Goal: Find specific page/section: Find specific page/section

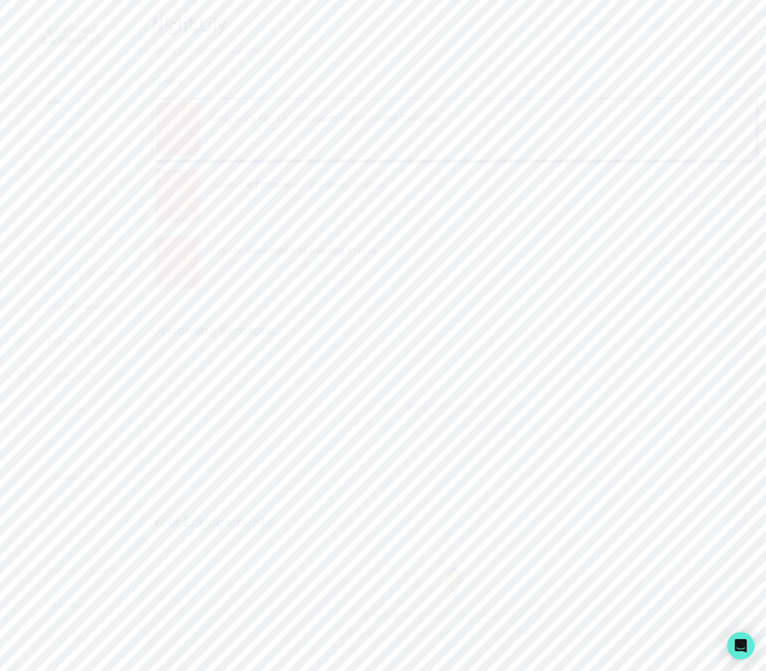
click at [84, 372] on p "Admin Data" at bounding box center [71, 375] width 47 height 9
click at [238, 142] on input "Search user by name or email" at bounding box center [454, 131] width 587 height 28
type input "kiran"
click at [267, 145] on input "kiran" at bounding box center [454, 131] width 587 height 28
type input "[PERSON_NAME]"
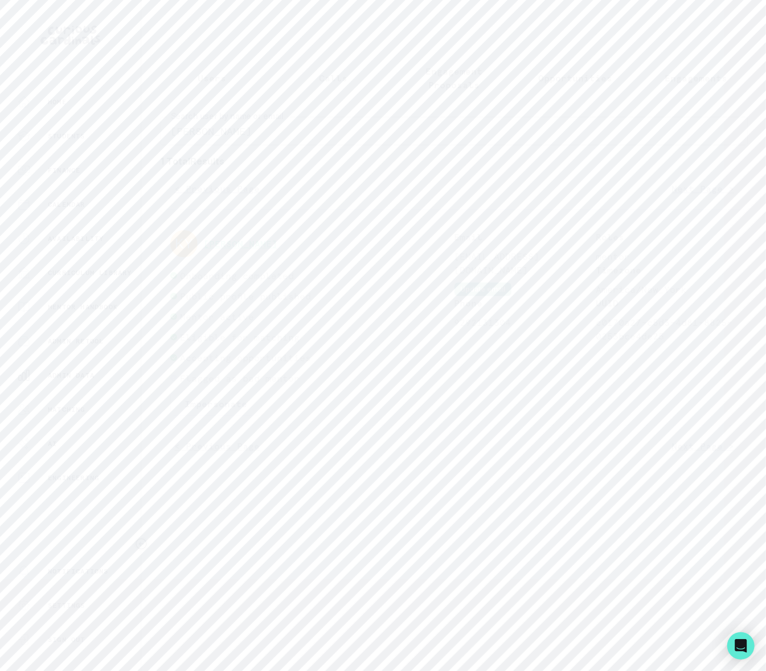
click at [240, 249] on button "[PERSON_NAME]" at bounding box center [240, 243] width 74 height 11
click at [472, 329] on p "Engagements" at bounding box center [484, 329] width 63 height 14
click at [714, 404] on icon "button" at bounding box center [714, 400] width 11 height 11
click at [513, 437] on link "View Hubspot Deal" at bounding box center [588, 440] width 266 height 32
click at [87, 375] on p "Admin Data" at bounding box center [71, 375] width 47 height 9
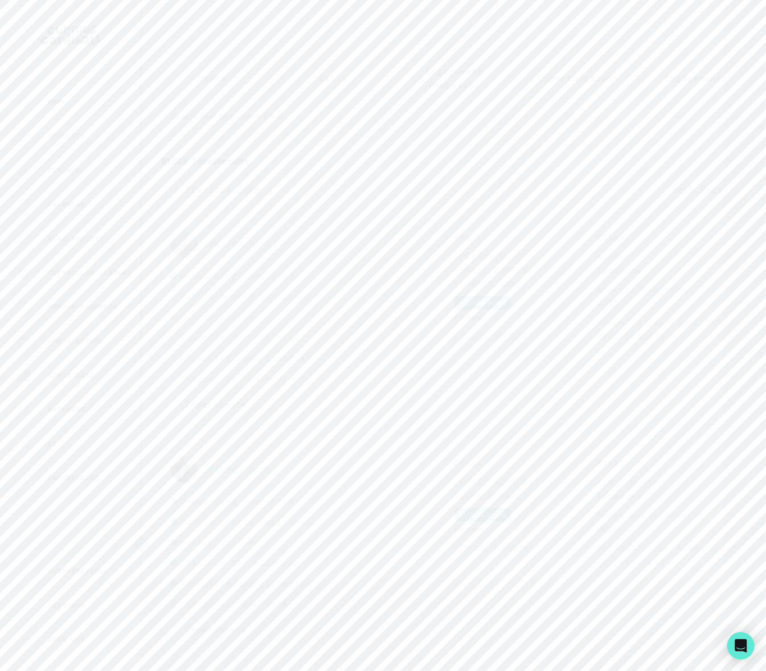
click at [228, 142] on input "Search user by name or email" at bounding box center [454, 131] width 587 height 28
type input "[PERSON_NAME]"
click at [248, 249] on button "[PERSON_NAME] [PERSON_NAME]" at bounding box center [280, 243] width 154 height 11
click at [484, 329] on p "Engagements" at bounding box center [484, 329] width 63 height 14
click at [715, 470] on icon "button" at bounding box center [714, 467] width 6 height 3
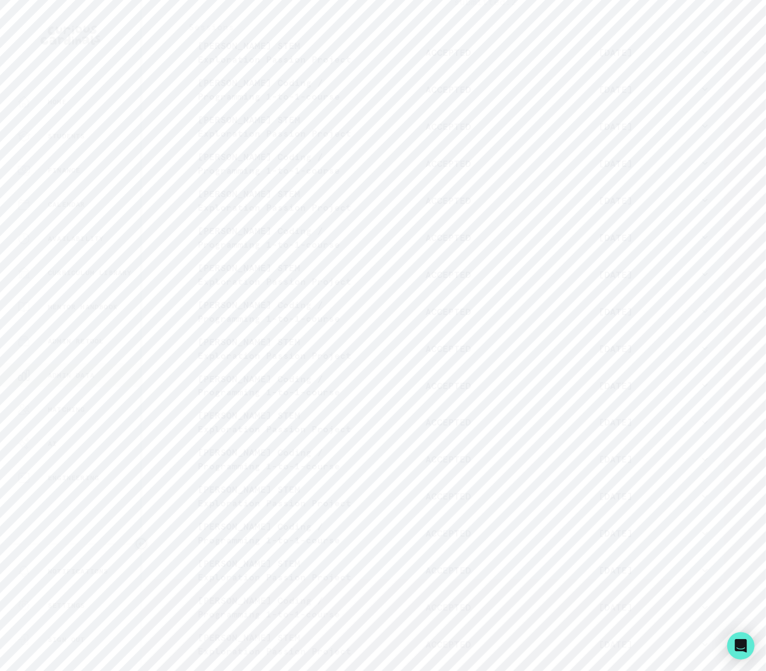
scroll to position [996, 0]
click at [699, 484] on icon "button" at bounding box center [704, 478] width 11 height 11
click at [699, 249] on icon "button" at bounding box center [704, 244] width 11 height 11
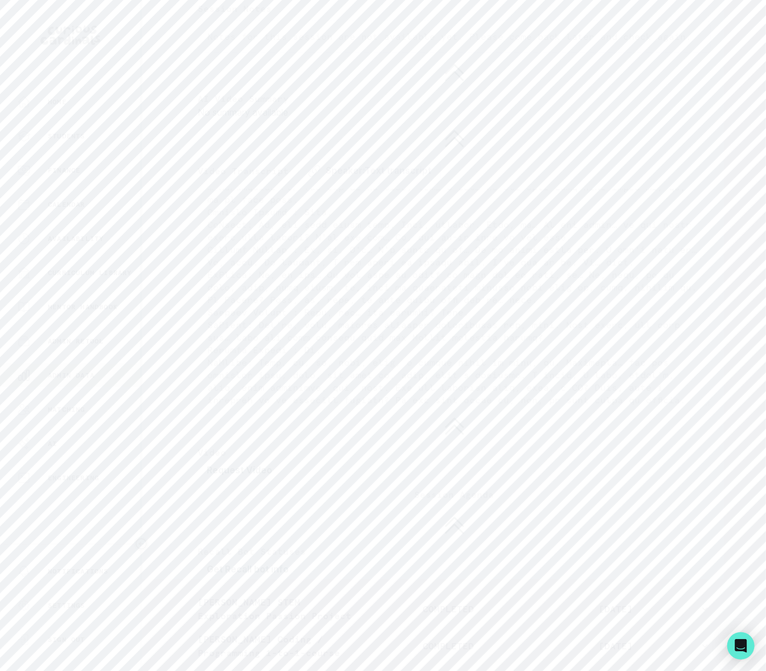
click at [255, 577] on button "Get Recall bot info" at bounding box center [248, 569] width 100 height 23
click at [407, 525] on icon "Copied to clipboard" at bounding box center [407, 521] width 8 height 8
click at [92, 378] on p "Admin Data" at bounding box center [71, 375] width 47 height 9
click at [208, 137] on input "Search user by name or email" at bounding box center [454, 131] width 587 height 28
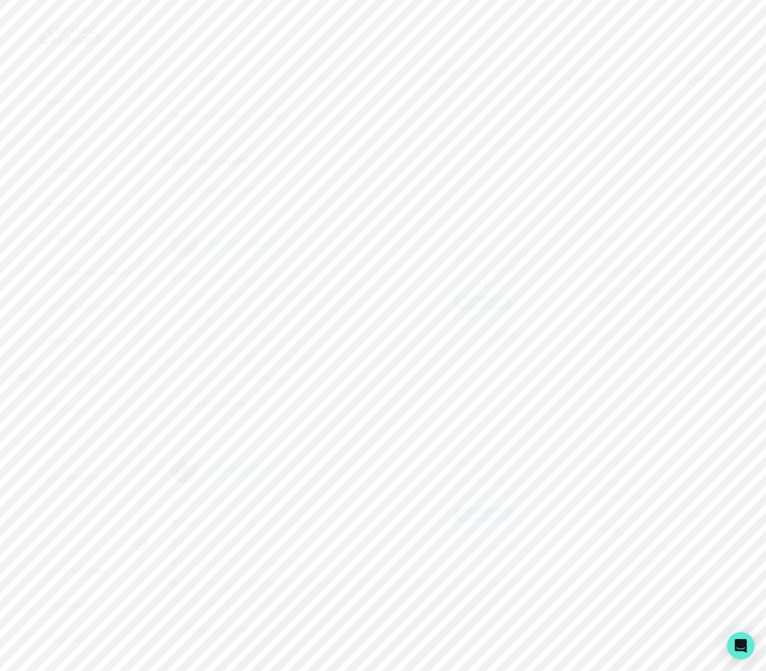
type input "saba"
click at [237, 561] on button "[PERSON_NAME]" at bounding box center [240, 555] width 74 height 11
click at [488, 329] on p "Engagements" at bounding box center [484, 329] width 63 height 14
click at [713, 493] on icon "button" at bounding box center [714, 498] width 11 height 11
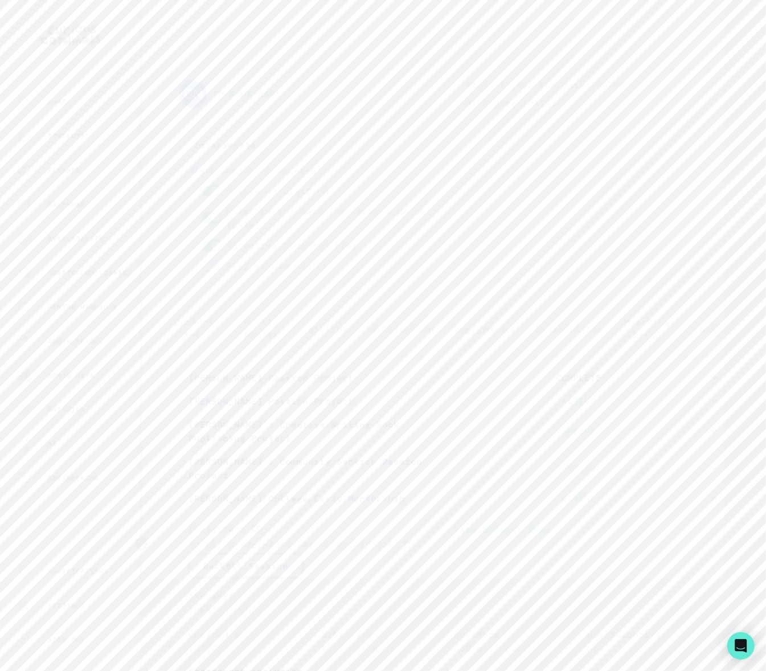
click at [474, 537] on link "View Hubspot Deal" at bounding box center [588, 538] width 266 height 32
click at [58, 372] on p "Admin Data" at bounding box center [71, 375] width 47 height 9
click at [173, 145] on input "Search user by name or email" at bounding box center [454, 131] width 587 height 28
paste input "[PERSON_NAME]"
type input "[PERSON_NAME]"
